Goal: Task Accomplishment & Management: Manage account settings

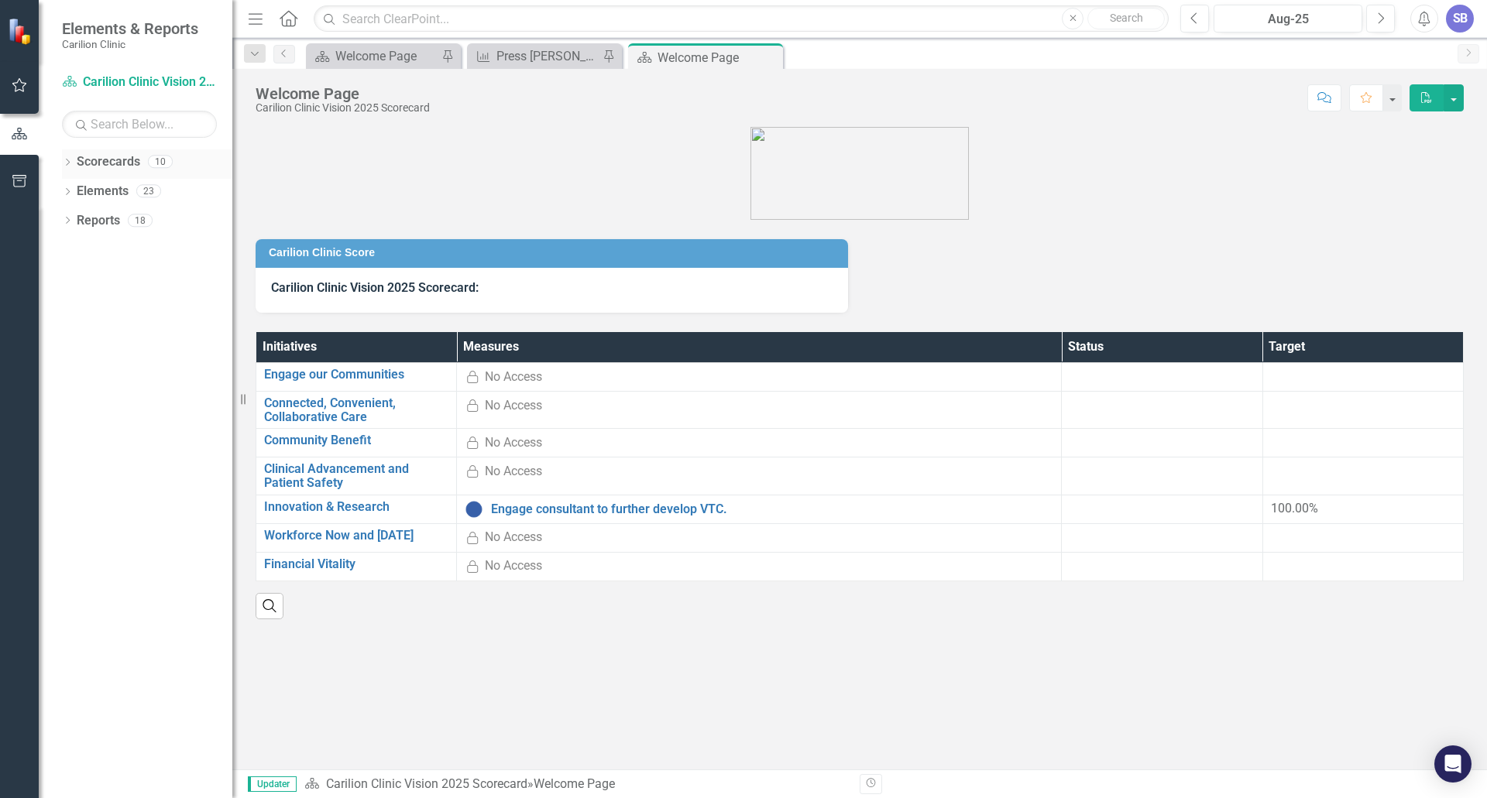
click at [71, 163] on icon "Dropdown" at bounding box center [67, 164] width 11 height 9
click at [77, 189] on icon at bounding box center [76, 191] width 4 height 8
click at [98, 276] on div "Dropdown" at bounding box center [92, 279] width 15 height 13
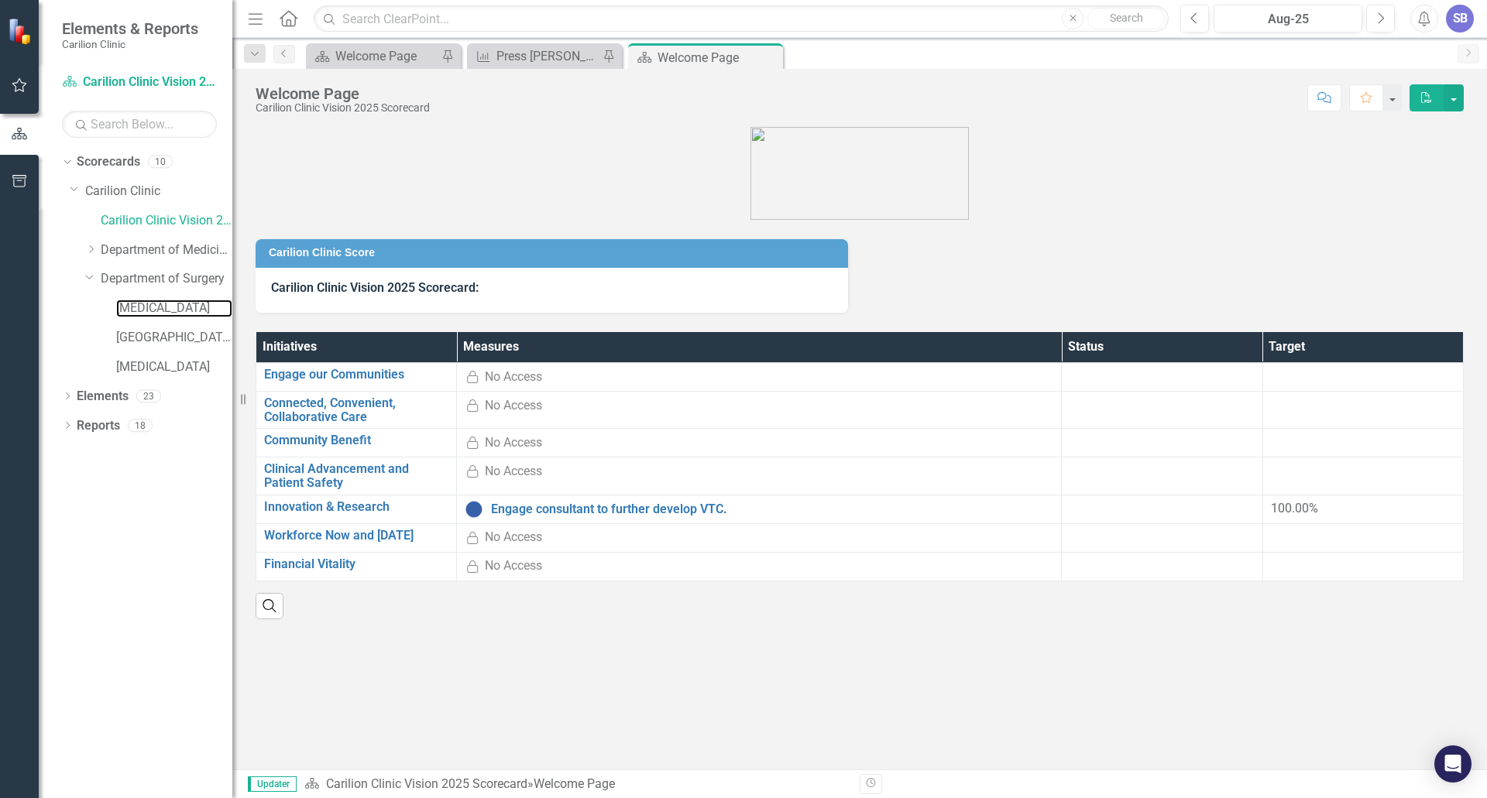
drag, startPoint x: 149, startPoint y: 308, endPoint x: 239, endPoint y: 323, distance: 91.0
click at [149, 308] on link "[MEDICAL_DATA]" at bounding box center [174, 309] width 116 height 18
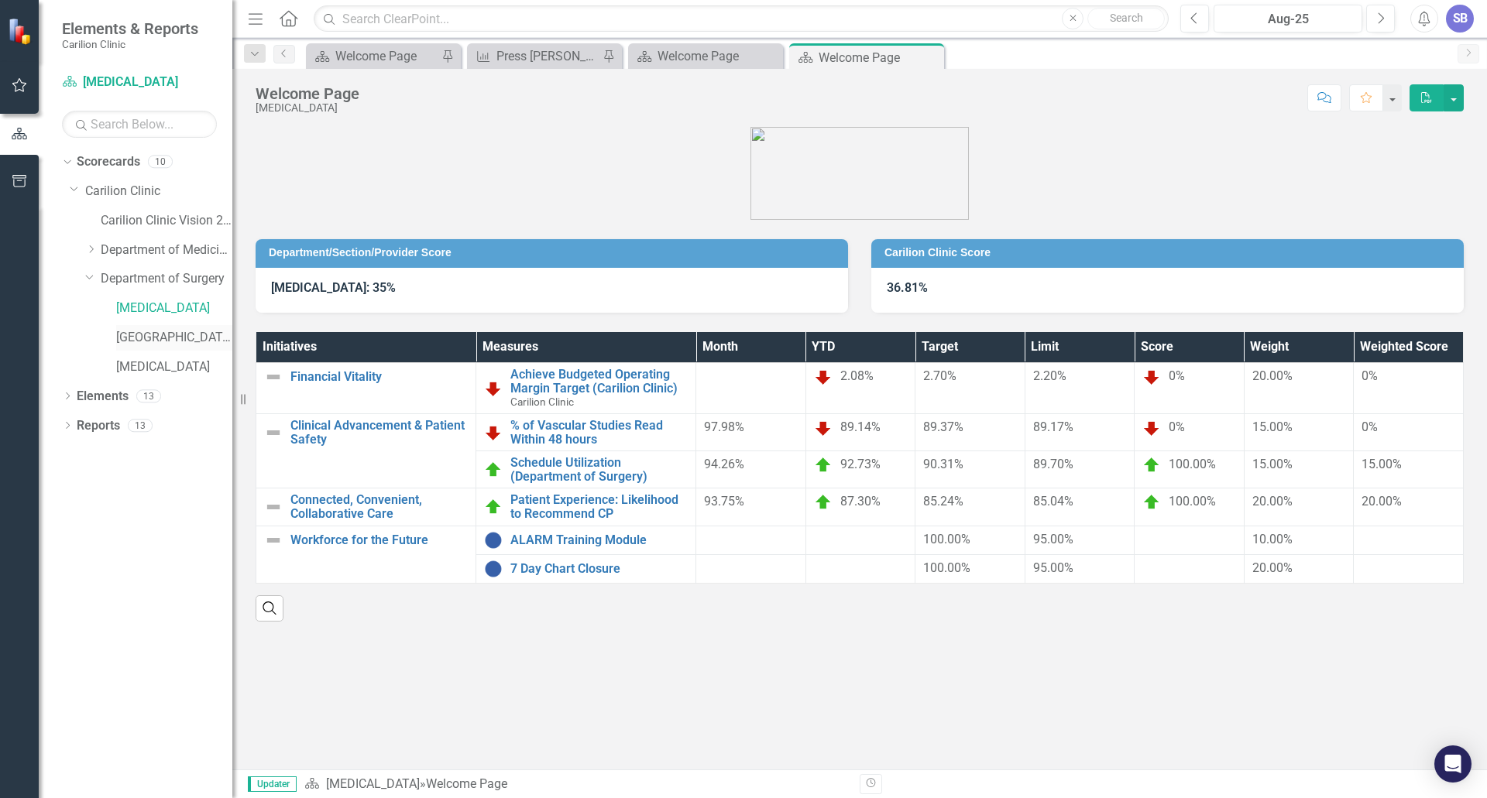
click at [147, 332] on link "[GEOGRAPHIC_DATA]" at bounding box center [174, 338] width 116 height 18
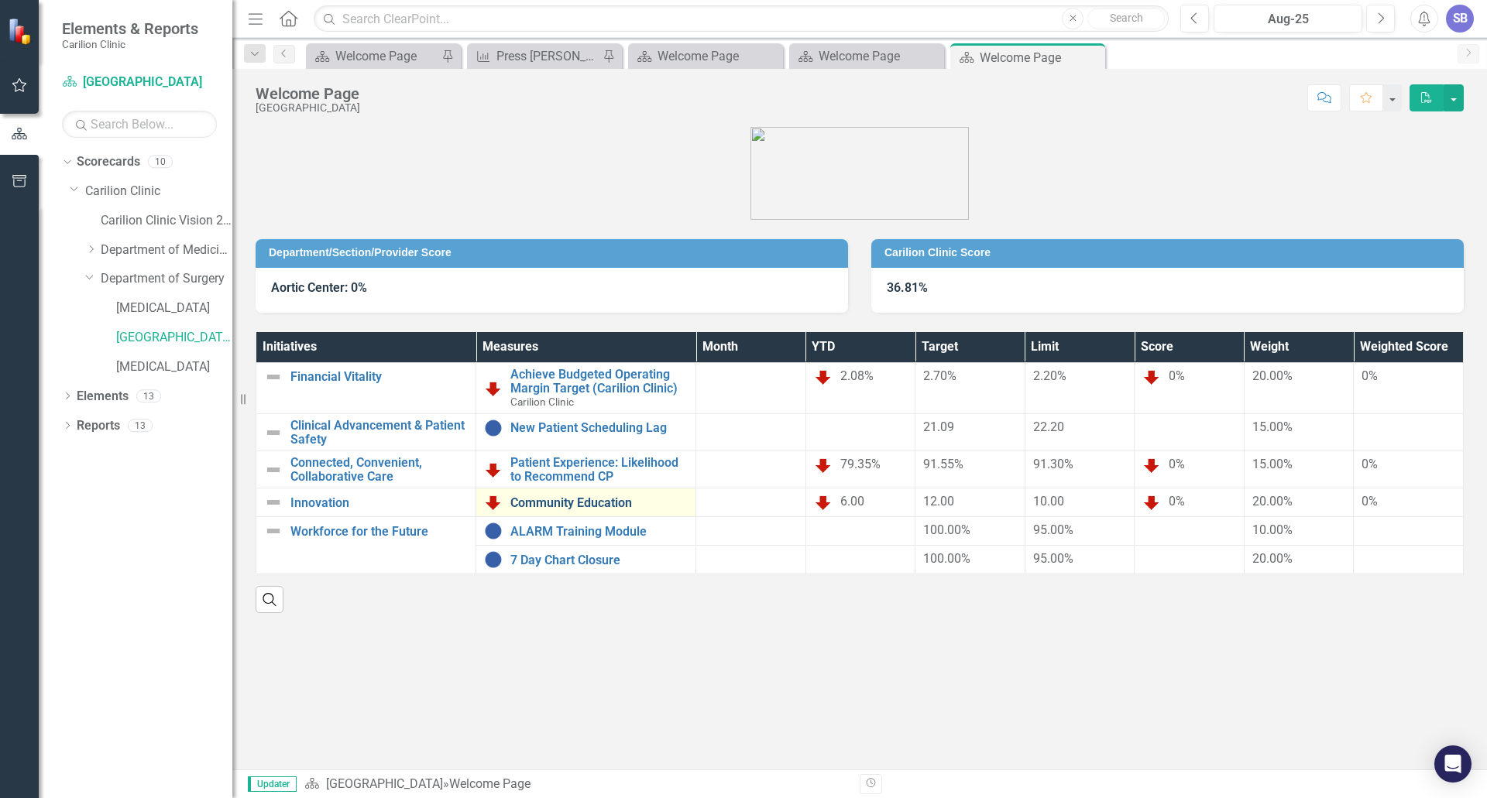
click at [582, 503] on link "Community Education" at bounding box center [598, 503] width 177 height 14
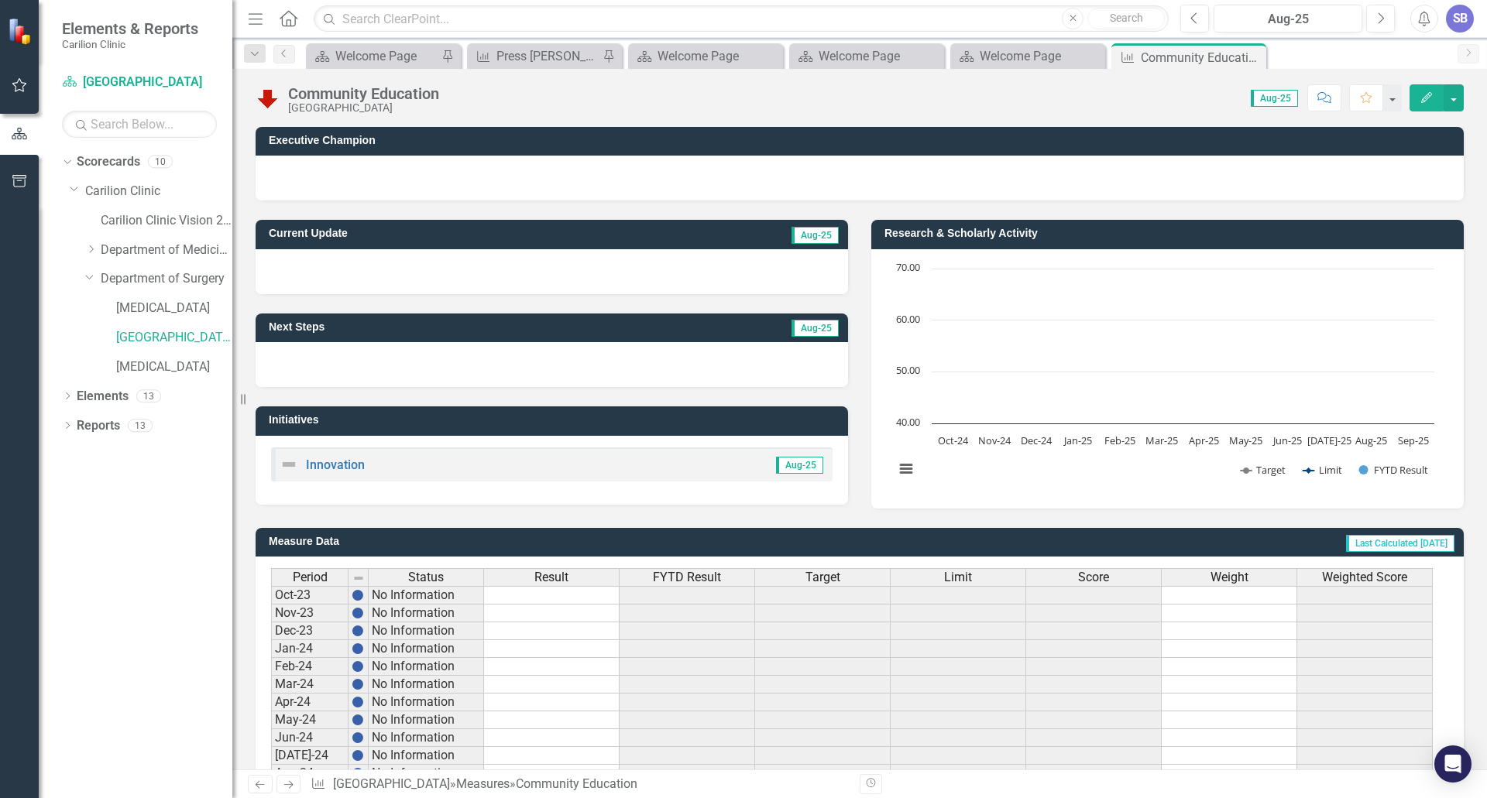
scroll to position [283, 0]
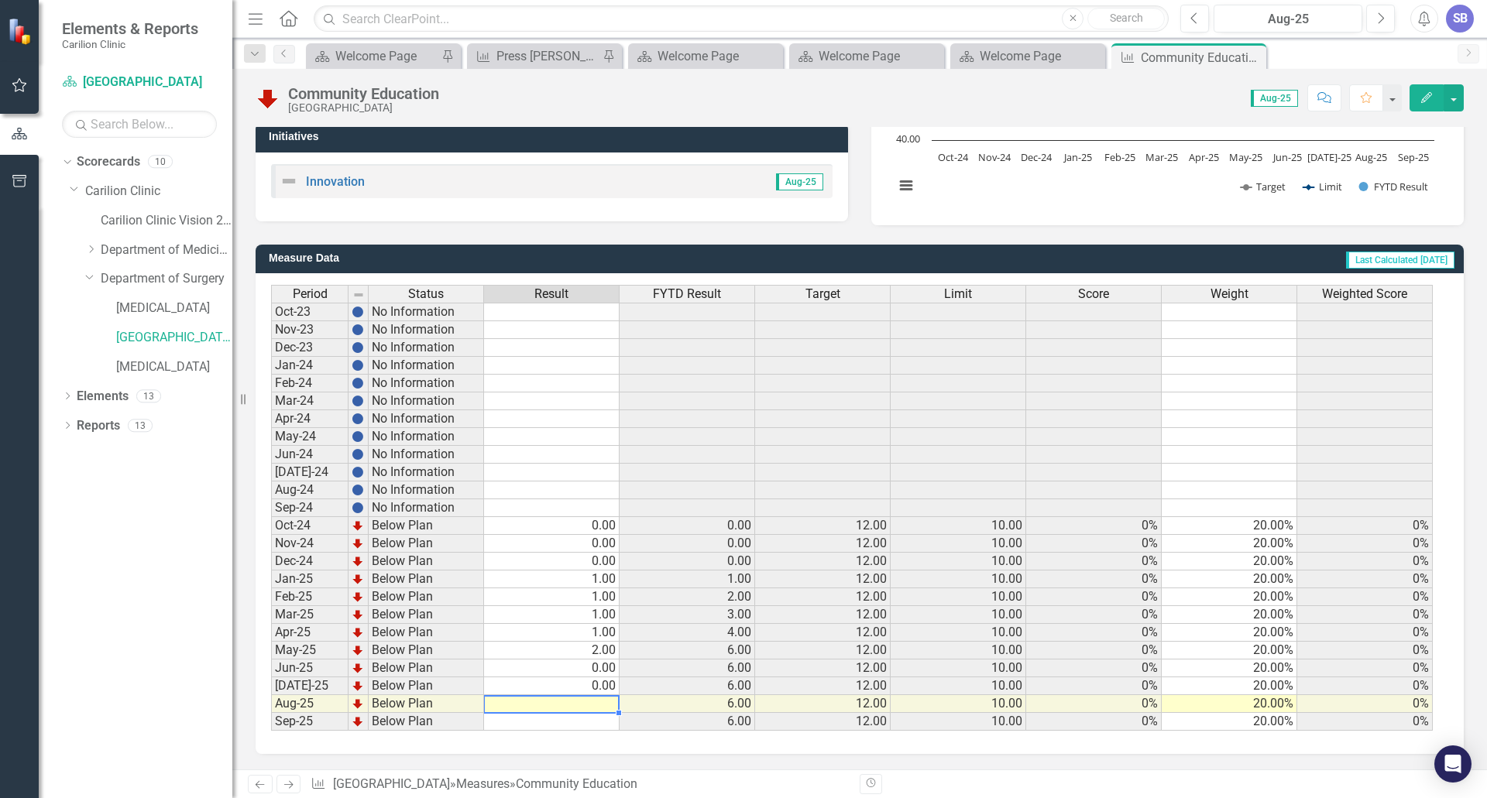
click at [593, 702] on td at bounding box center [552, 704] width 136 height 18
click at [593, 688] on td "0.00" at bounding box center [552, 687] width 136 height 18
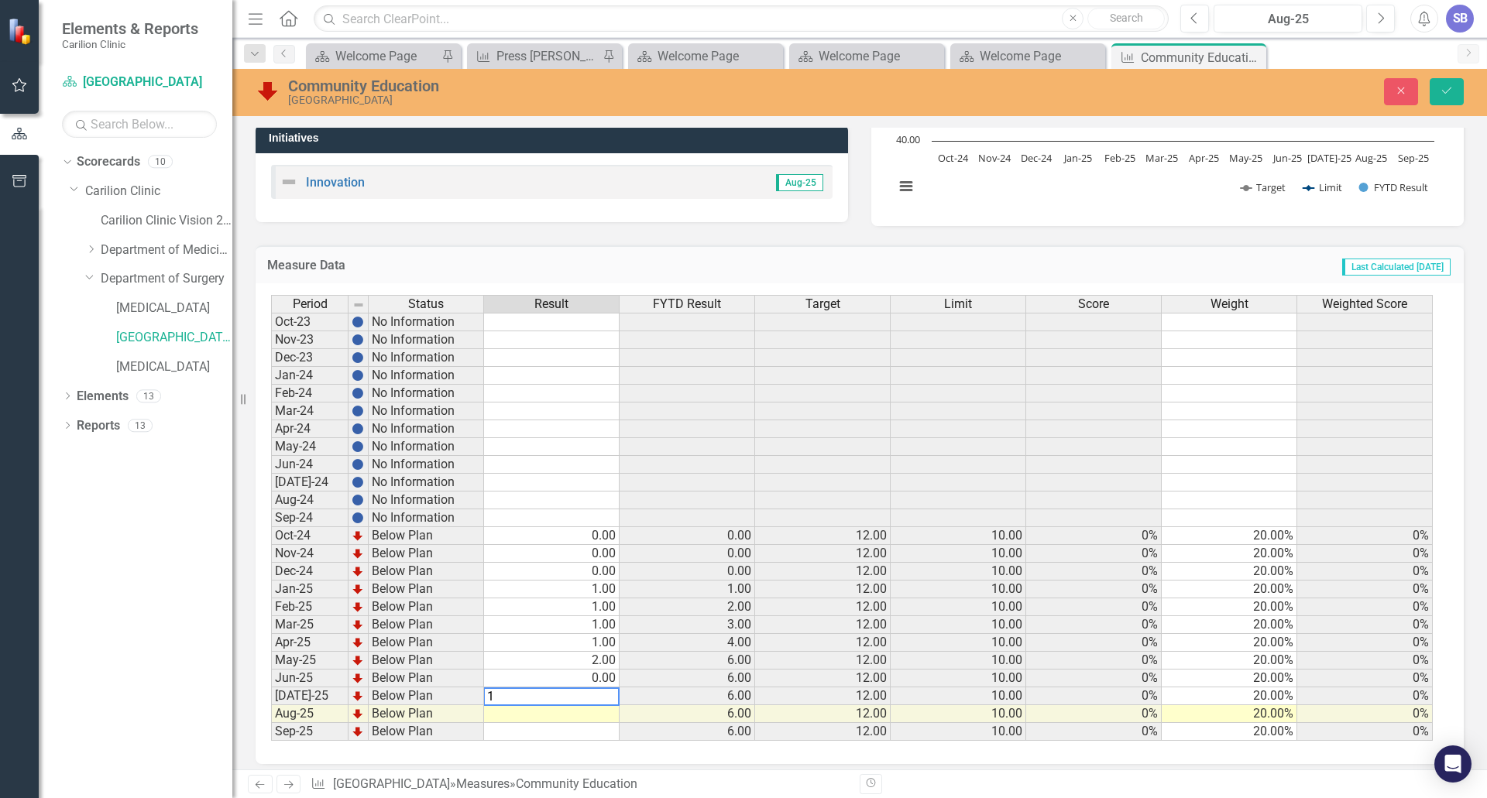
type textarea "1"
click at [587, 713] on td at bounding box center [552, 715] width 136 height 18
type textarea "2"
click at [1438, 88] on button "Save" at bounding box center [1447, 91] width 34 height 27
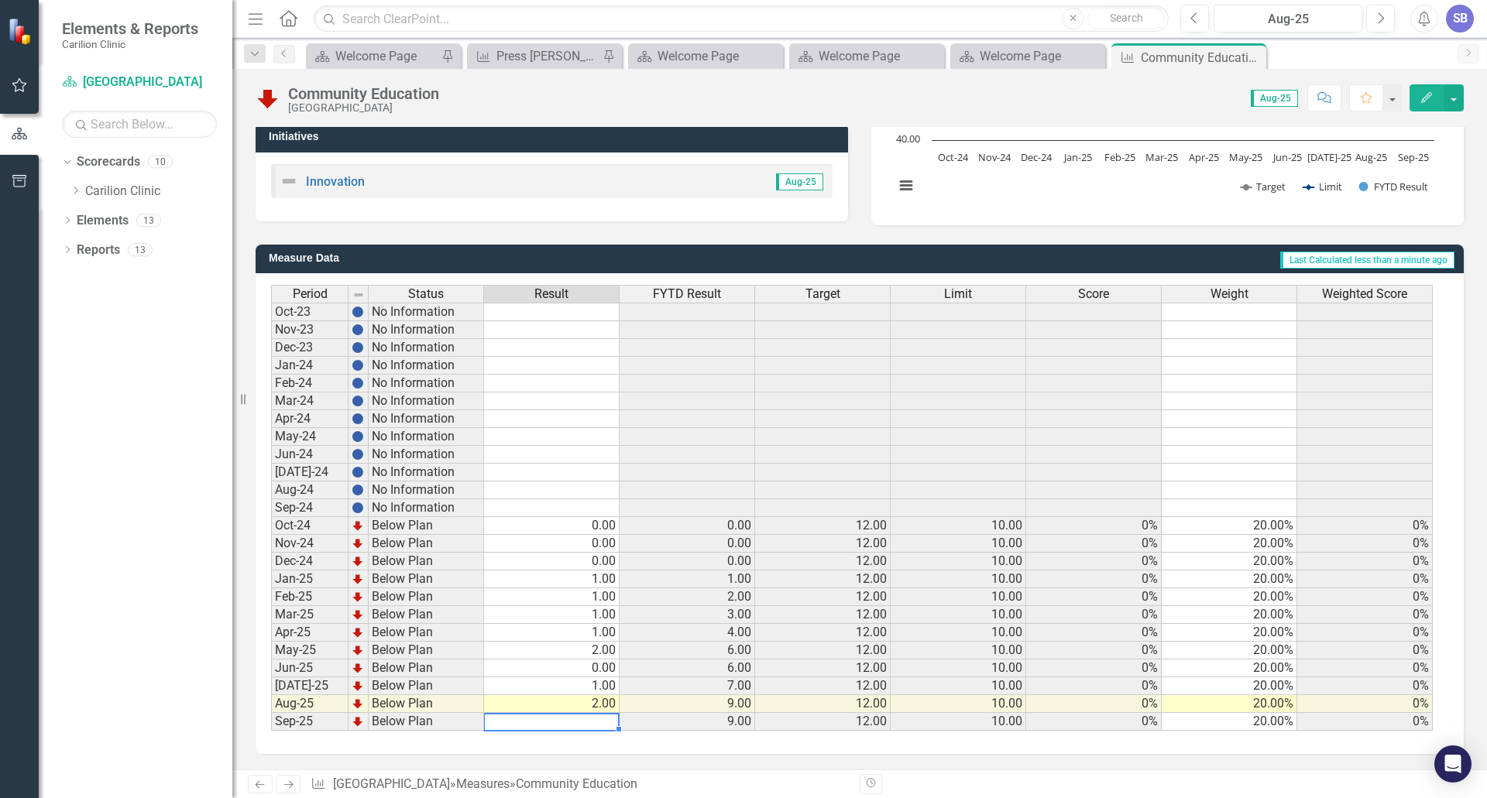
click at [595, 721] on td at bounding box center [552, 722] width 136 height 18
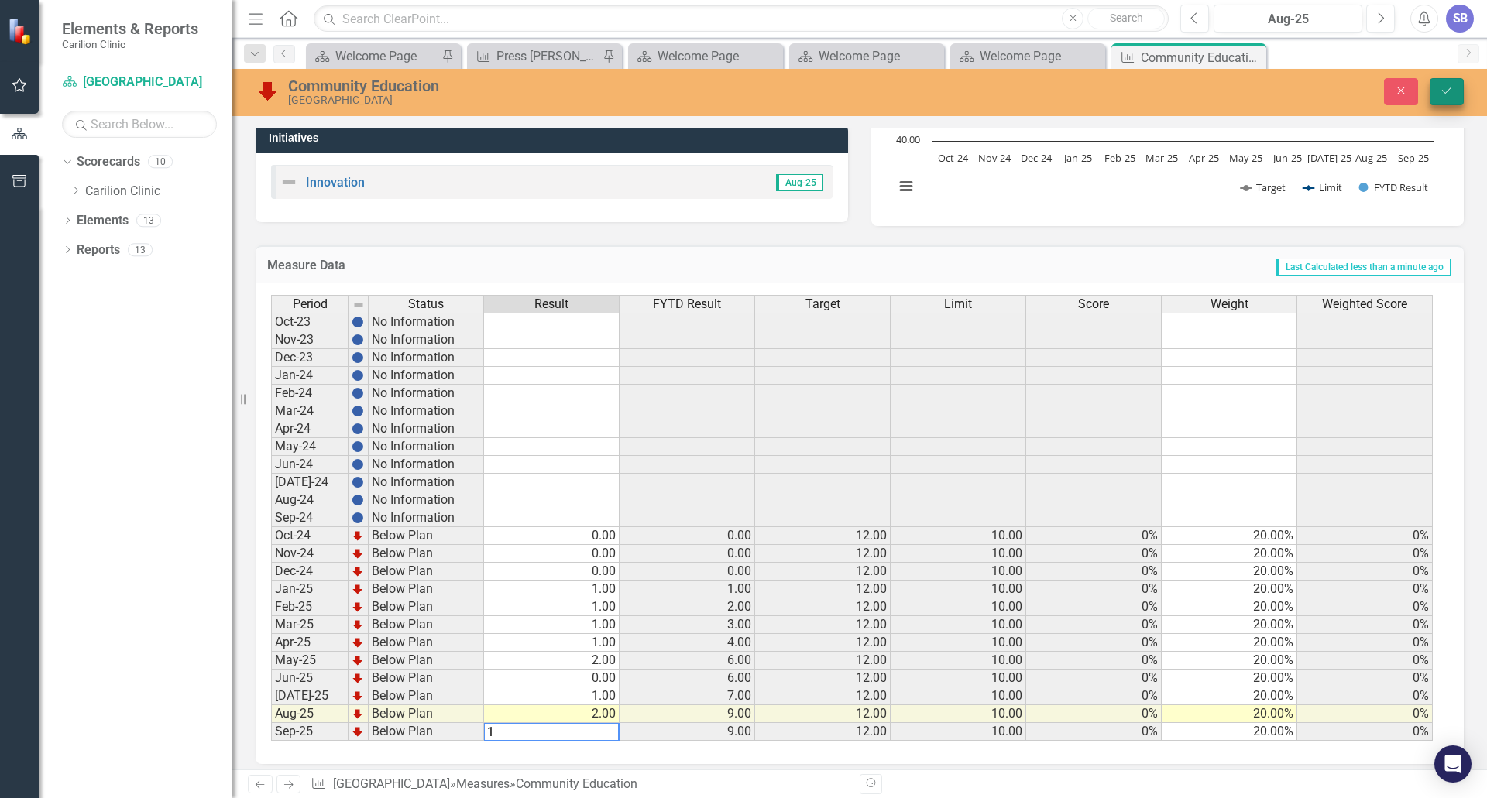
type textarea "1"
click at [1447, 95] on icon "Save" at bounding box center [1447, 90] width 14 height 11
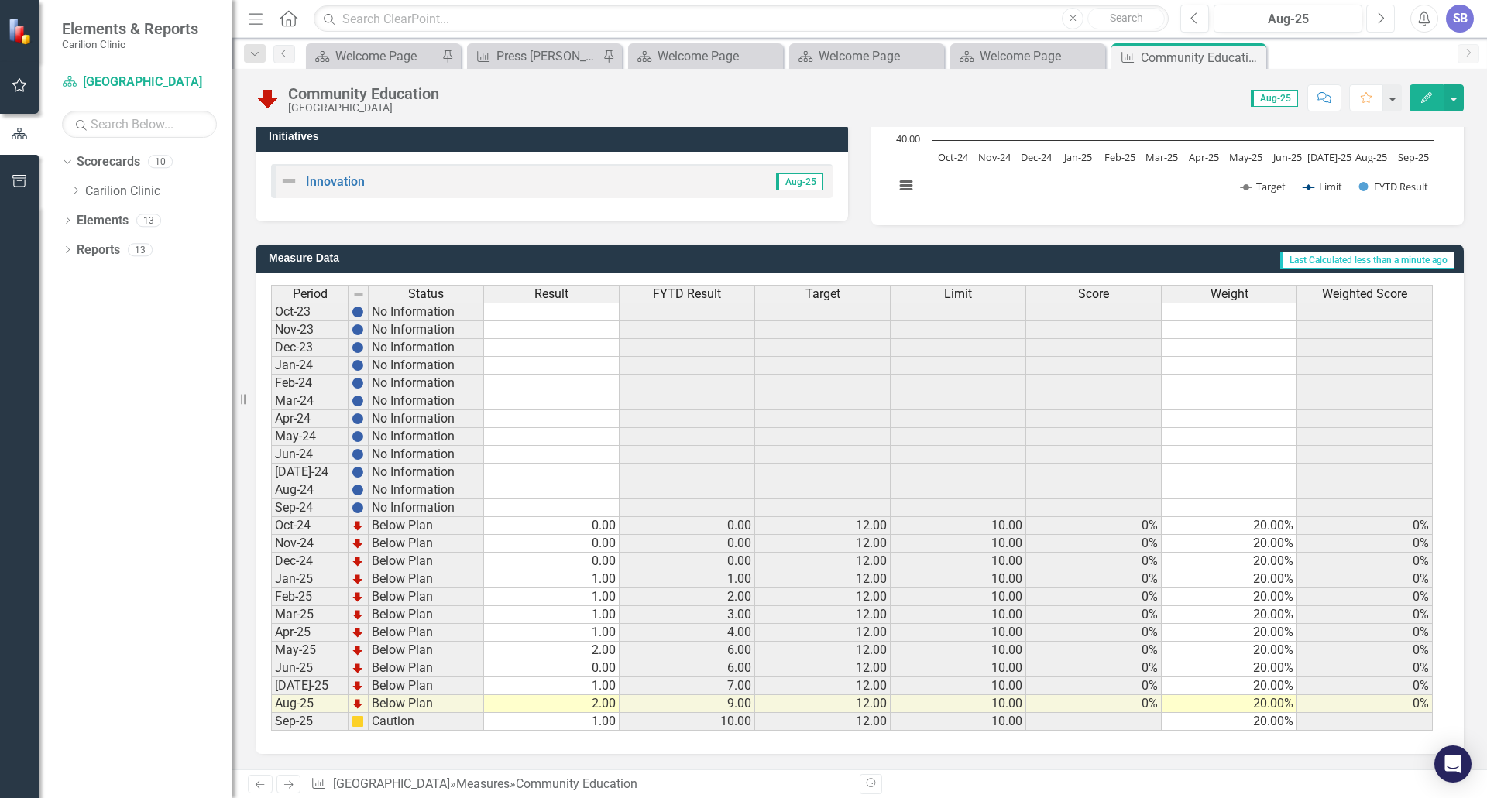
click at [1377, 16] on icon "Next" at bounding box center [1380, 19] width 9 height 14
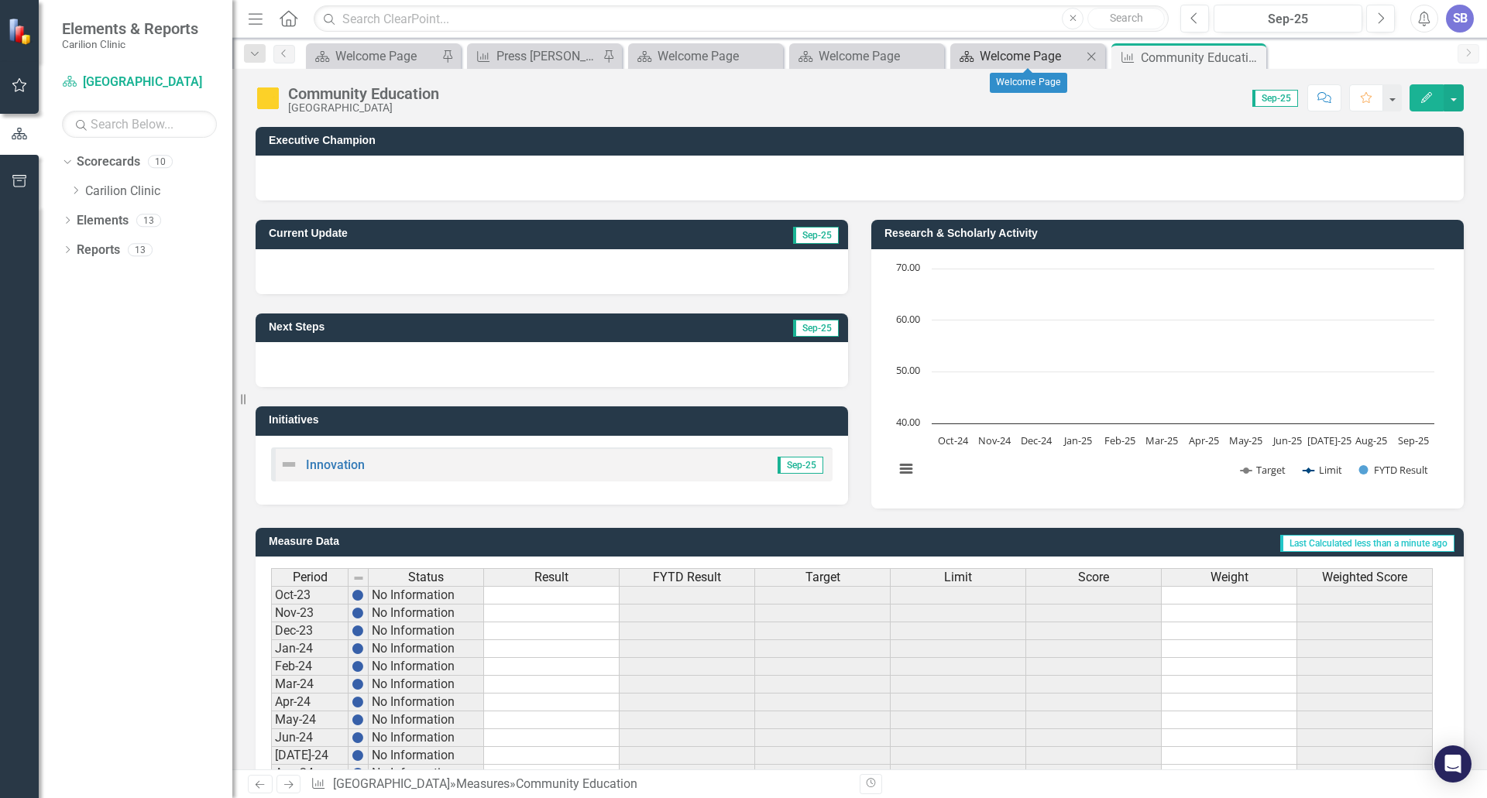
click at [1001, 62] on div "Welcome Page" at bounding box center [1031, 55] width 102 height 19
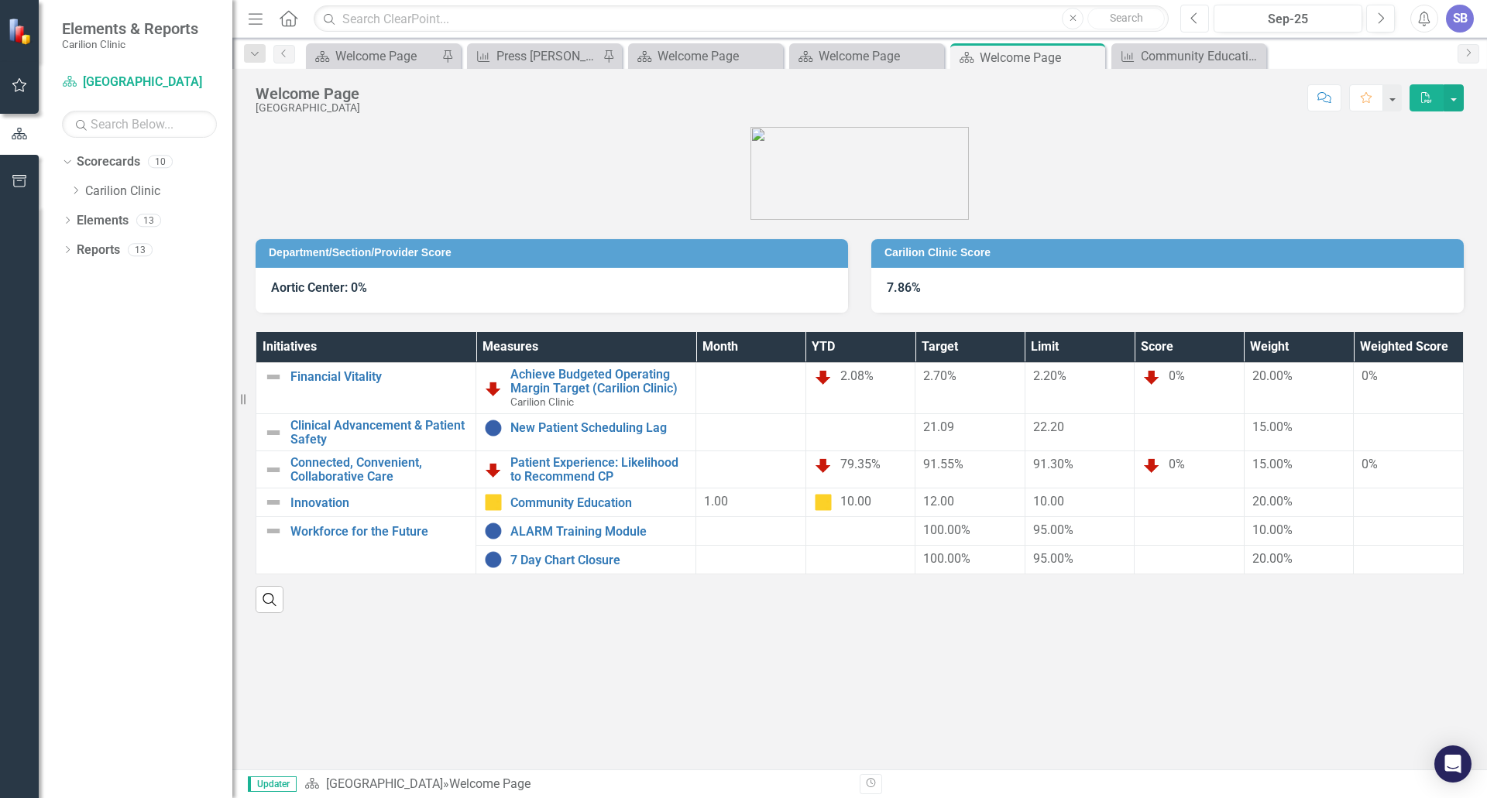
click at [1188, 24] on button "Previous" at bounding box center [1194, 19] width 29 height 28
click at [548, 465] on link "Patient Experience: Likelihood to Recommend CP" at bounding box center [598, 469] width 177 height 27
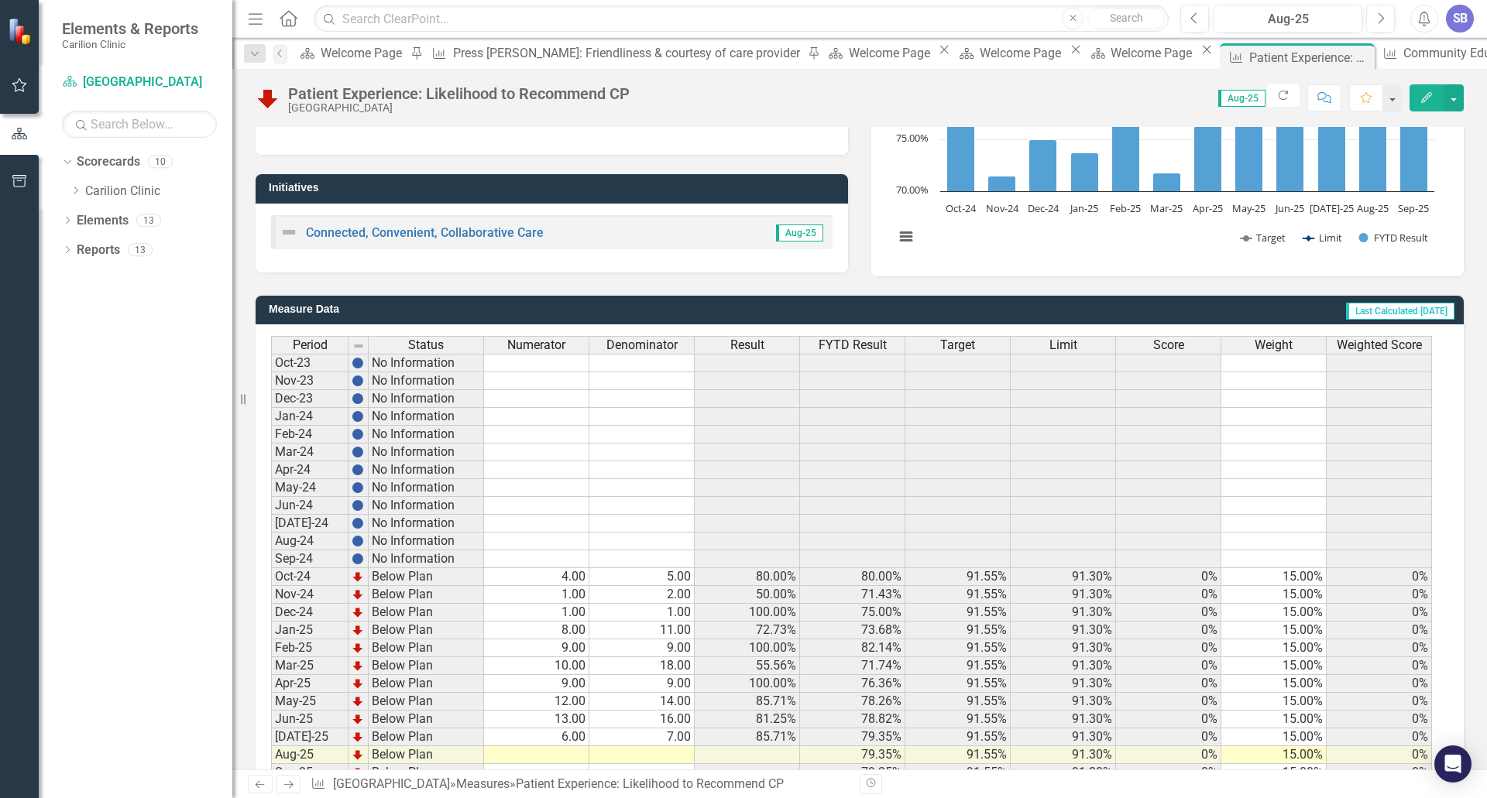
scroll to position [283, 0]
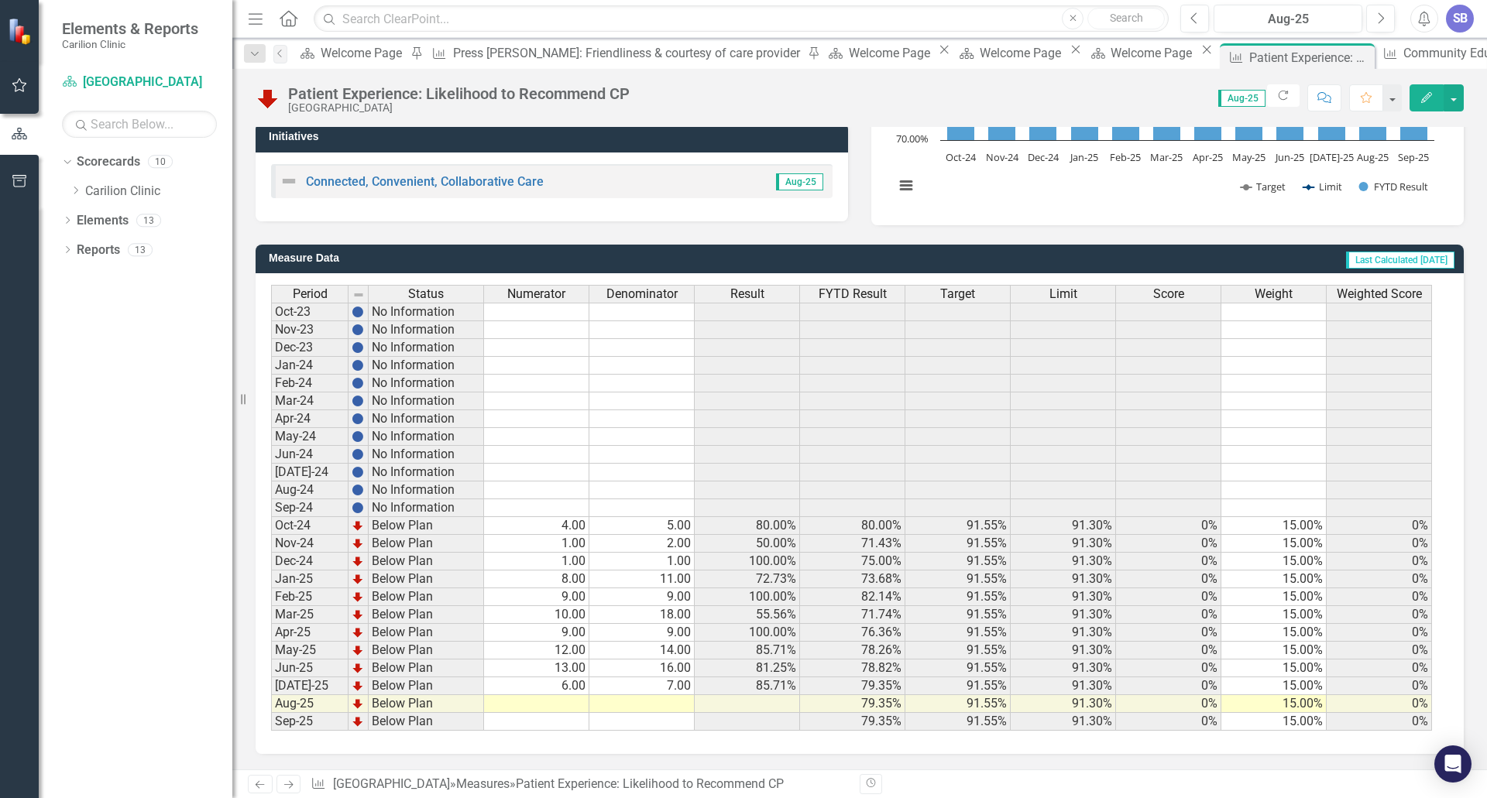
click at [87, 421] on div "Dropdown Scorecards 10 Dropdown Carilion Clinic Carilion Clinic Vision 2025 Sco…" at bounding box center [136, 473] width 194 height 649
click at [561, 685] on td "6.00" at bounding box center [536, 687] width 105 height 18
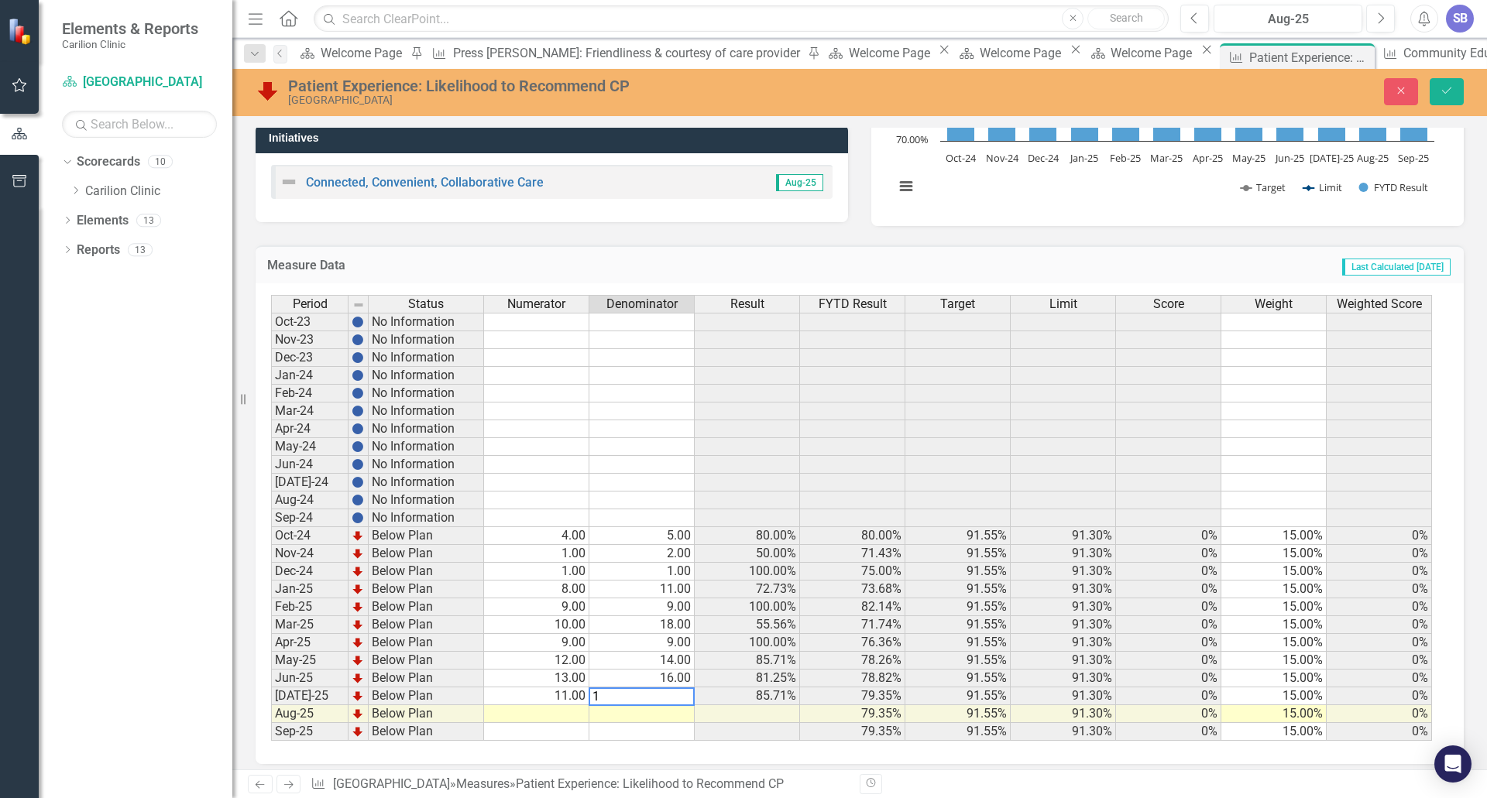
type textarea "12"
click at [671, 713] on td at bounding box center [641, 715] width 105 height 18
type textarea "5"
click at [1444, 91] on icon "Save" at bounding box center [1447, 90] width 14 height 11
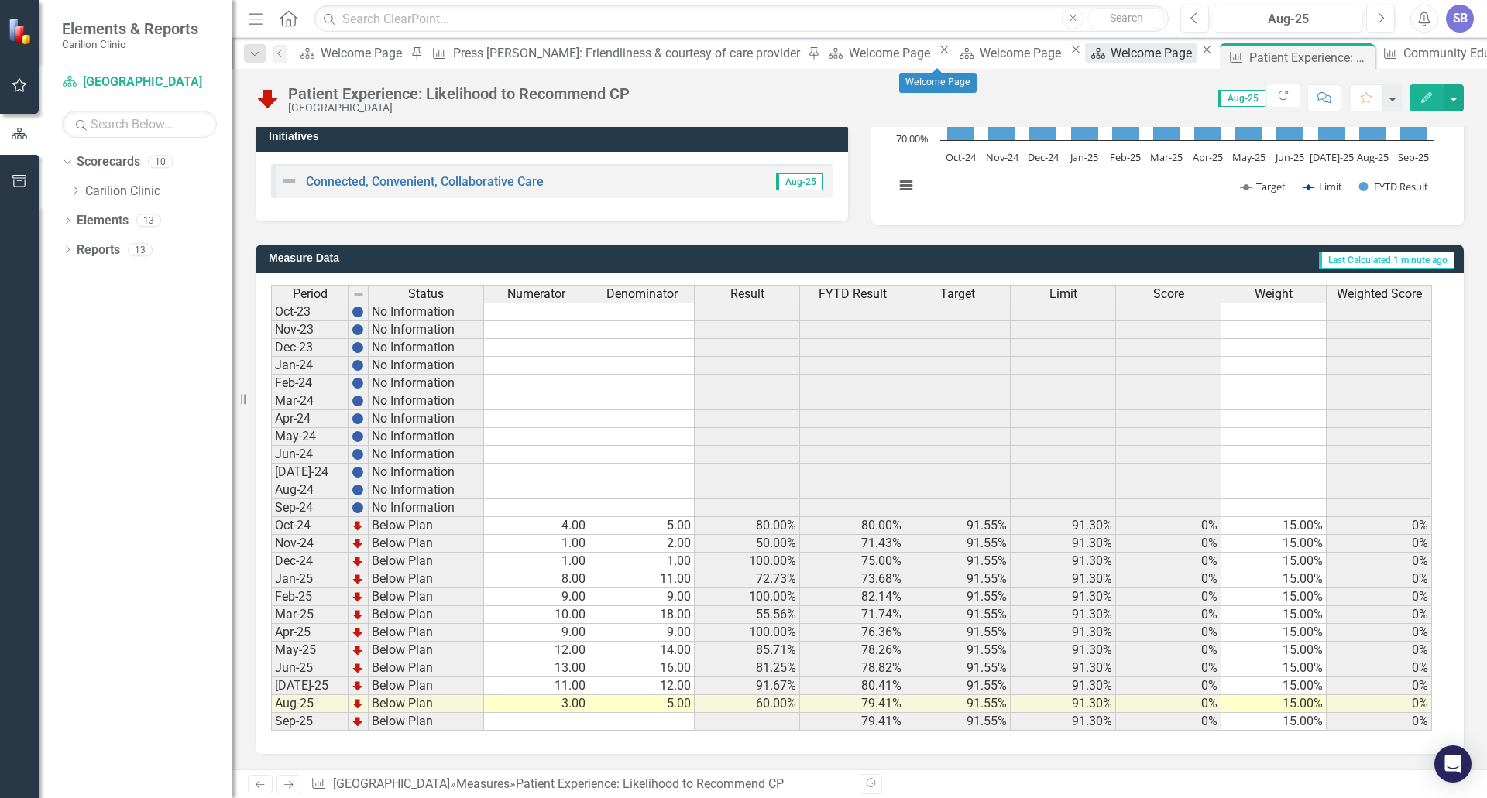
click at [1111, 56] on div "Welcome Page" at bounding box center [1154, 52] width 86 height 19
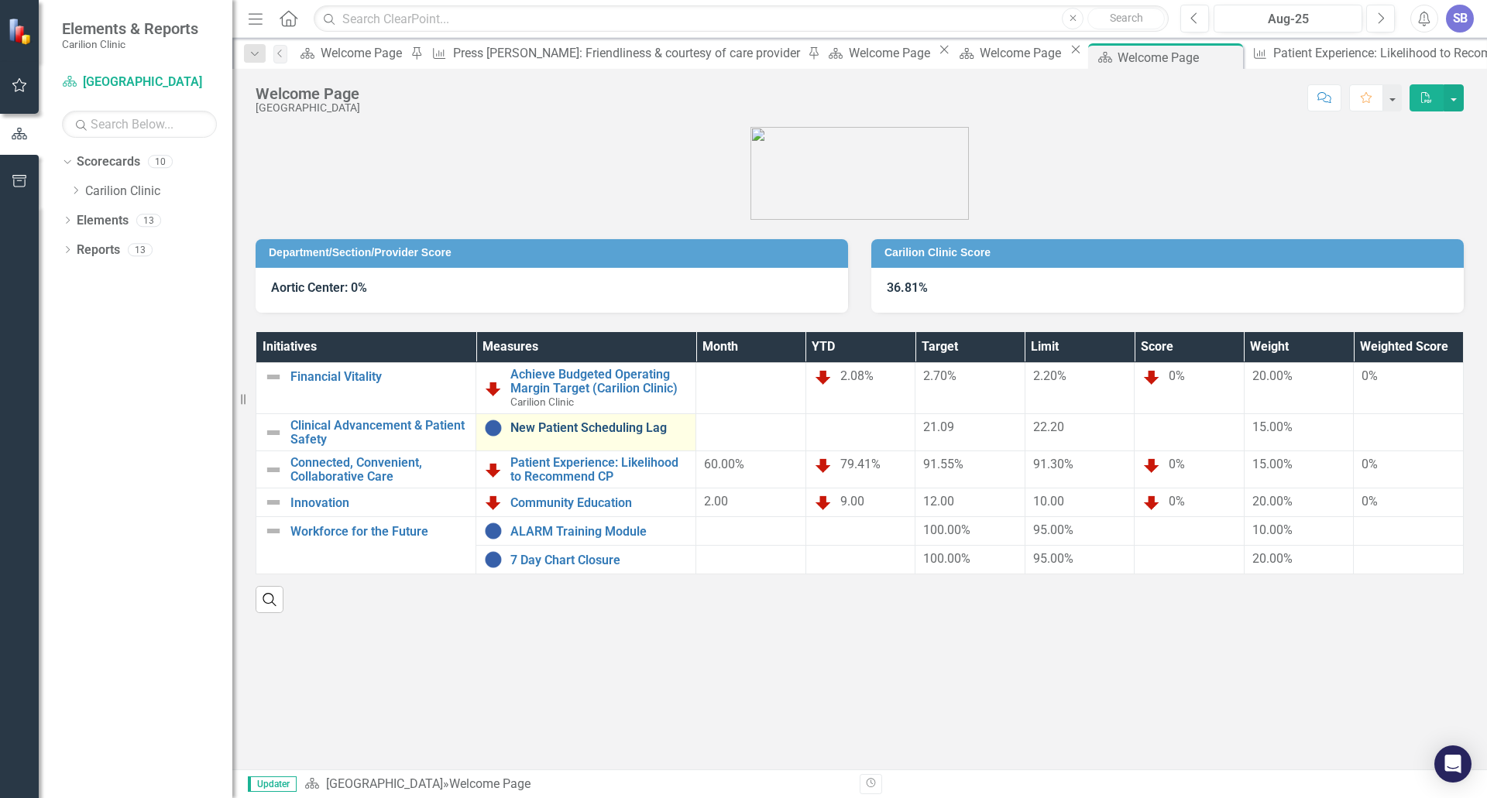
click at [559, 429] on link "New Patient Scheduling Lag" at bounding box center [598, 428] width 177 height 14
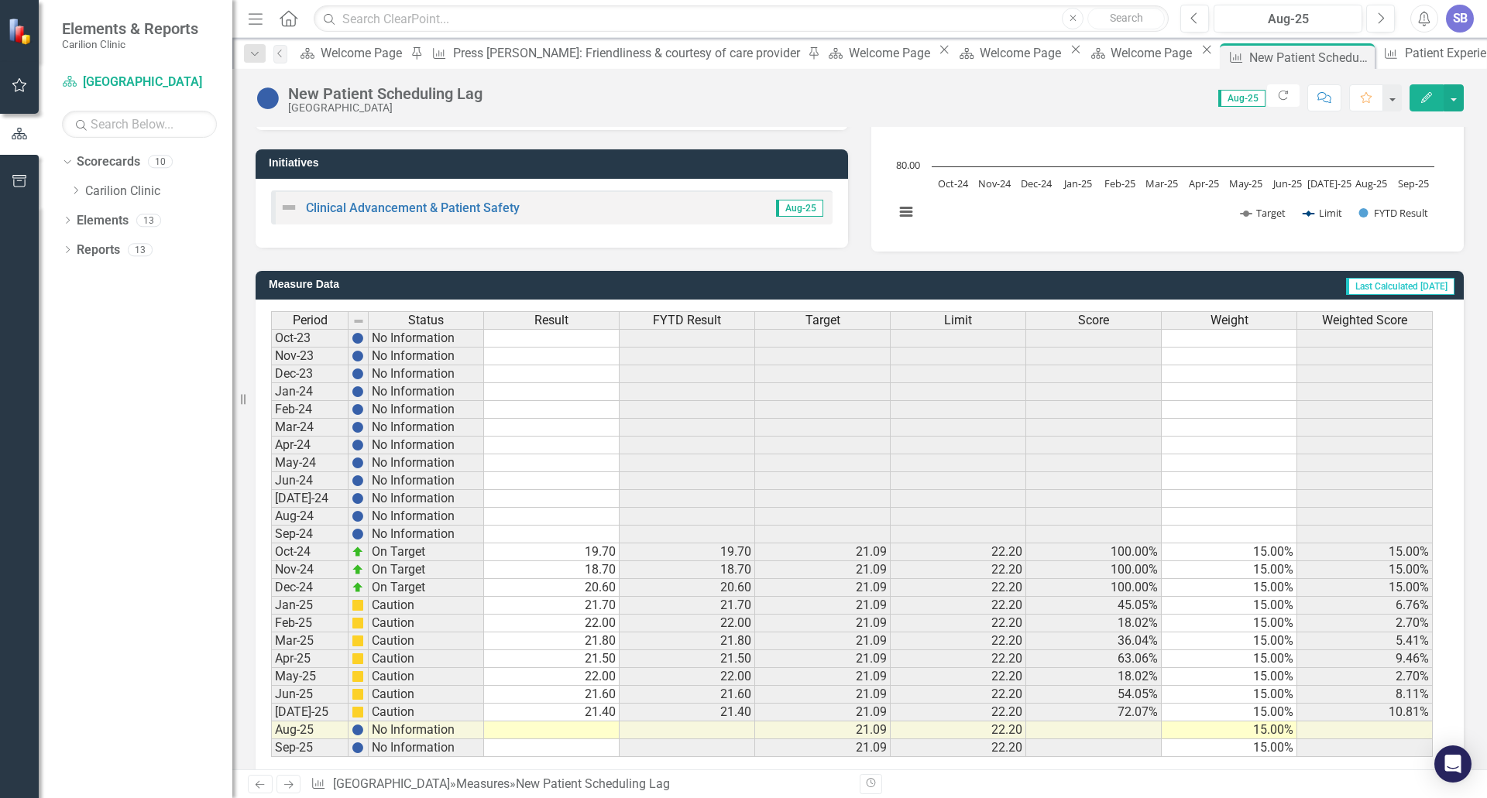
scroll to position [283, 0]
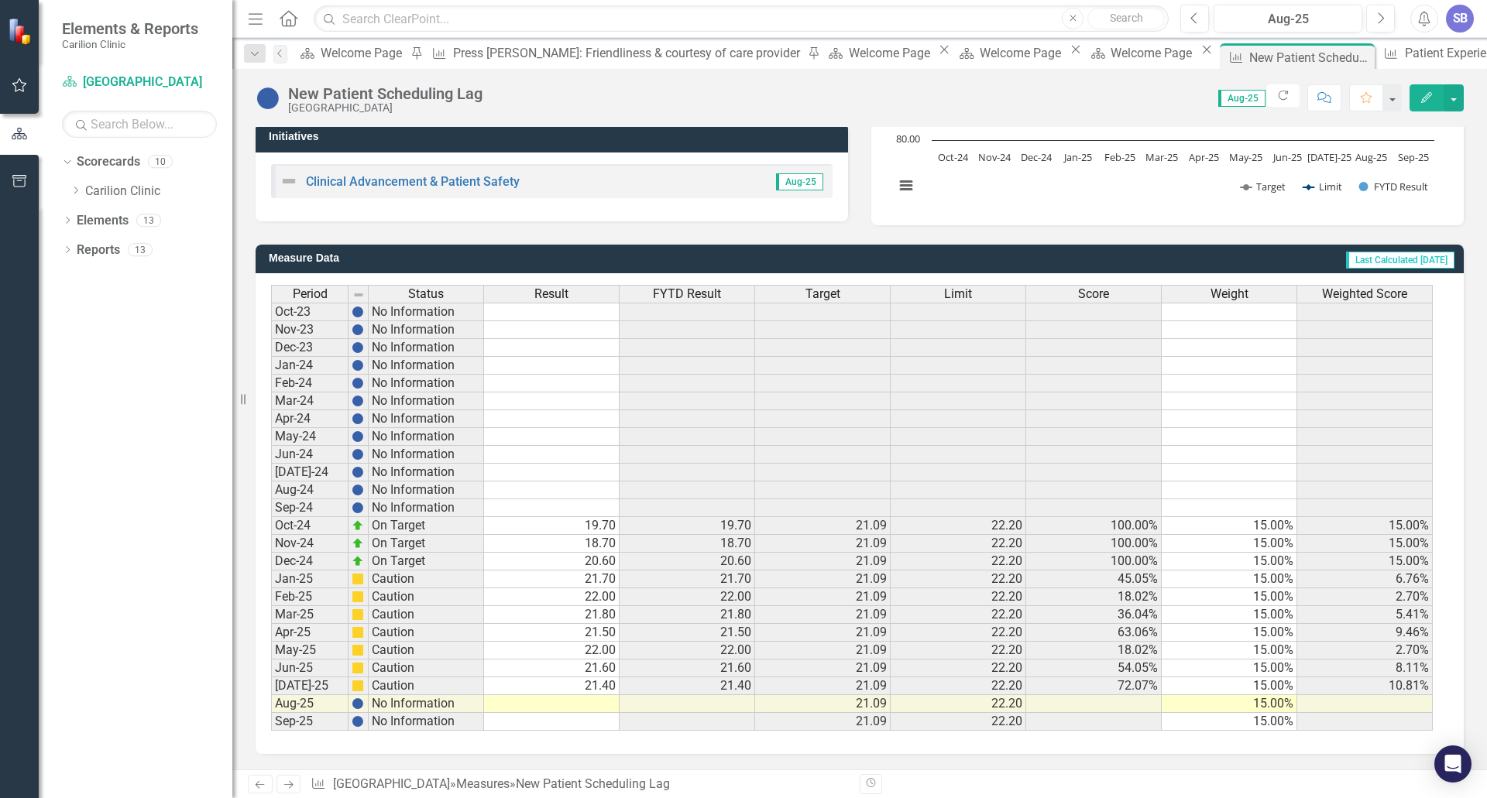
click at [593, 701] on td at bounding box center [552, 704] width 136 height 18
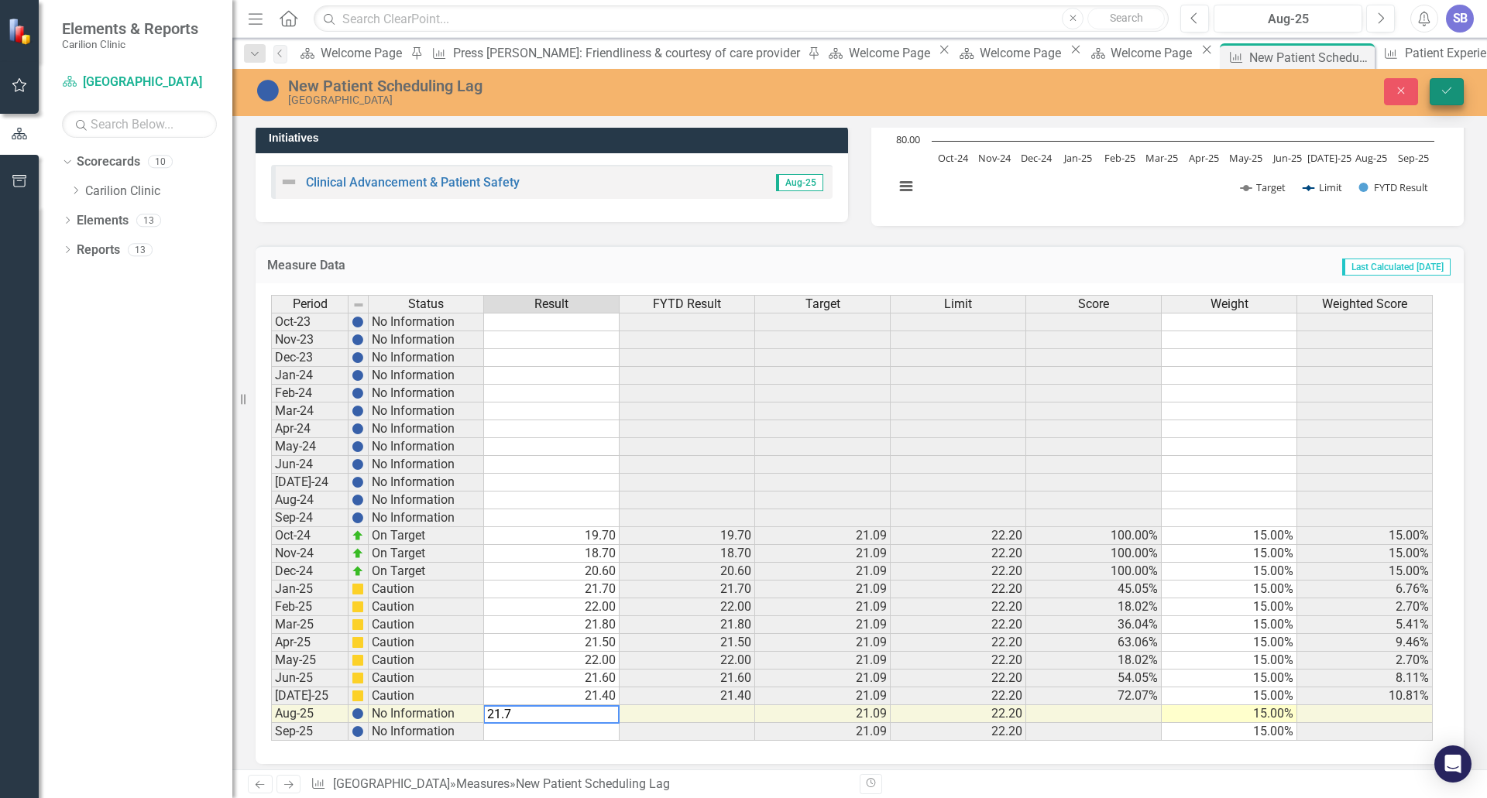
type textarea "21.7"
click at [1444, 89] on icon "Save" at bounding box center [1447, 90] width 14 height 11
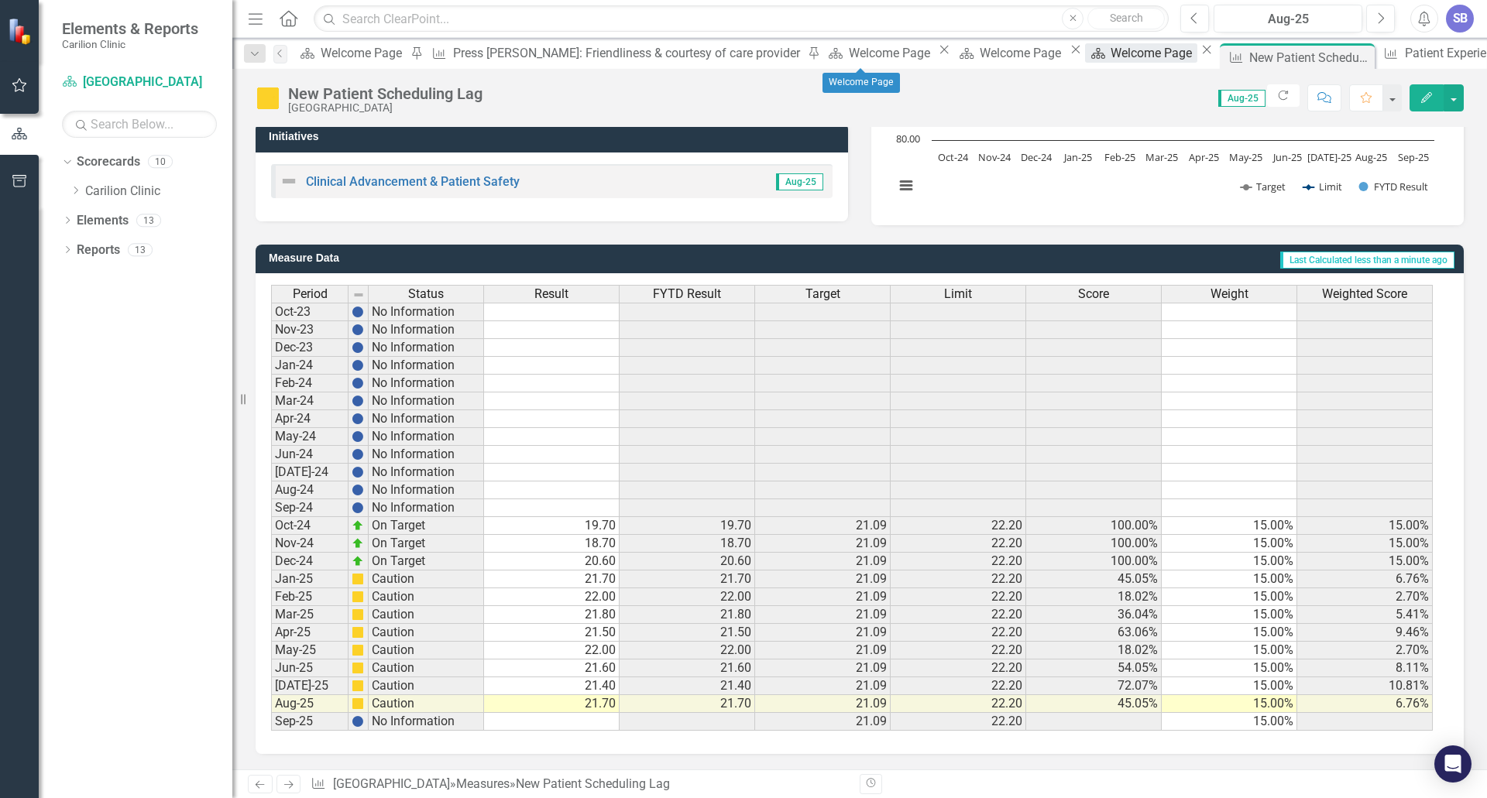
click at [1111, 58] on div "Welcome Page" at bounding box center [1154, 52] width 86 height 19
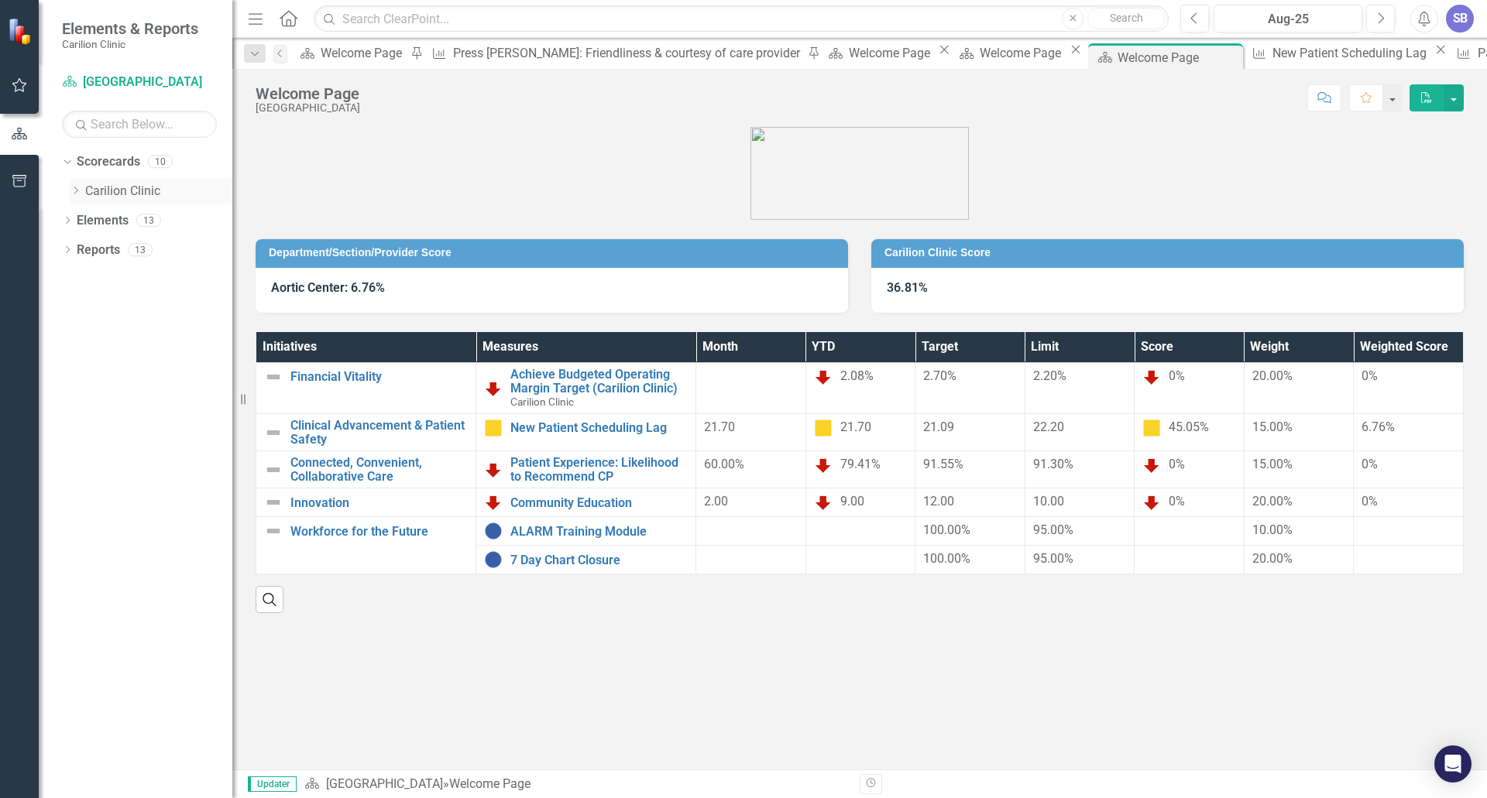
click at [123, 186] on link "Carilion Clinic" at bounding box center [158, 192] width 147 height 18
